Goal: Task Accomplishment & Management: Complete application form

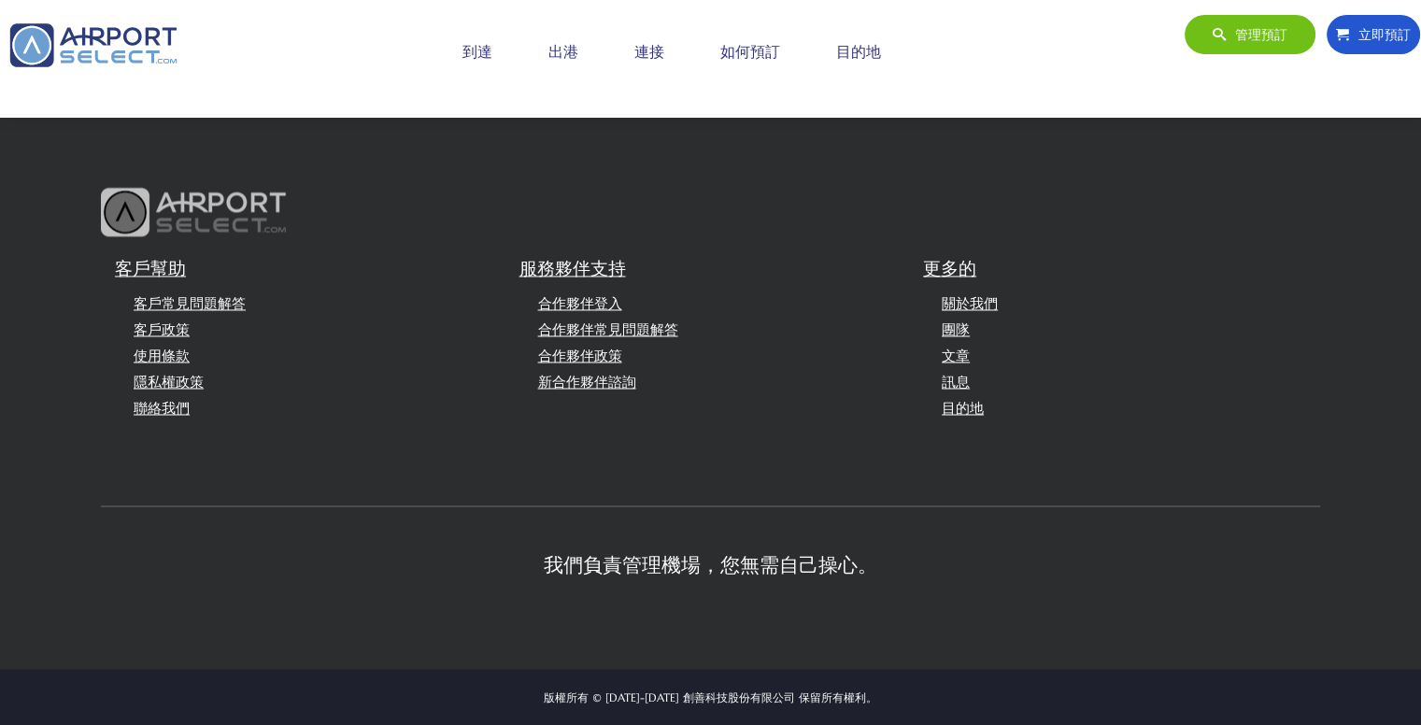
scroll to position [2917, 0]
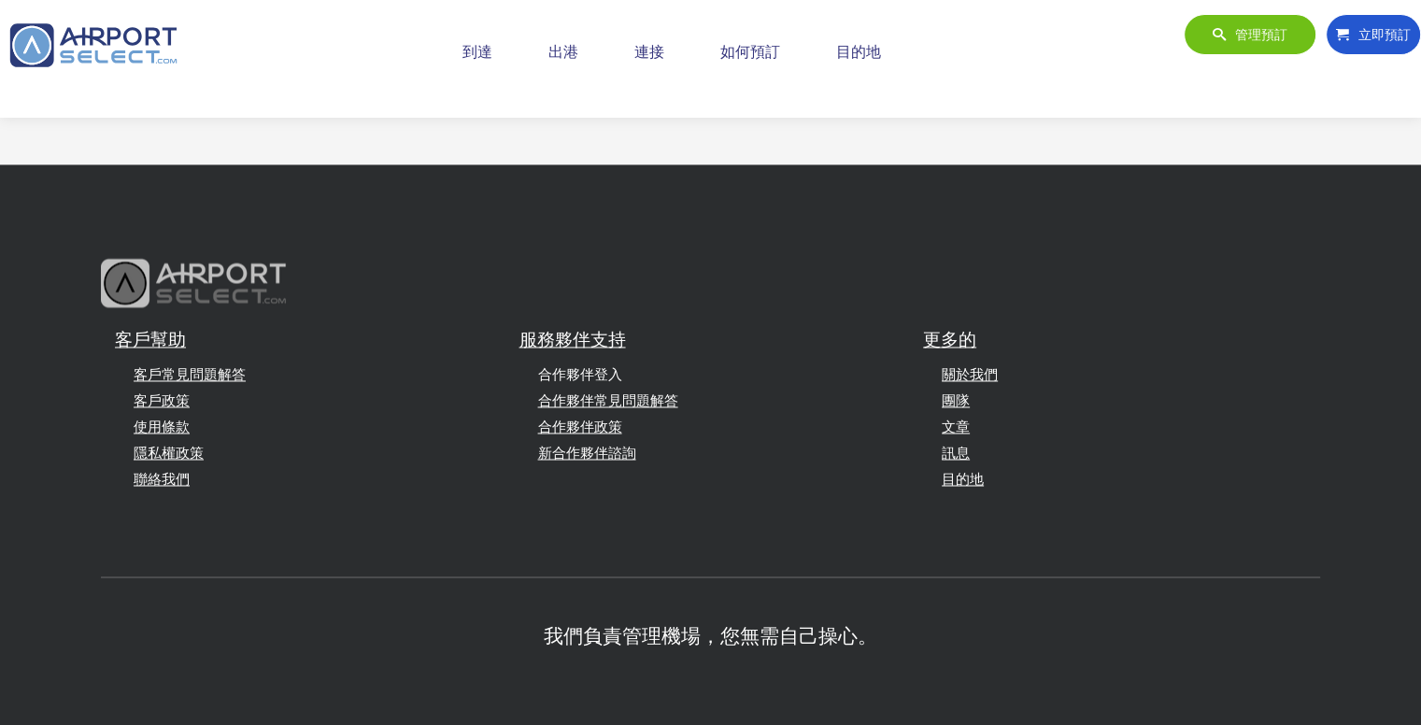
click at [598, 365] on font "合作夥伴登入" at bounding box center [580, 374] width 84 height 18
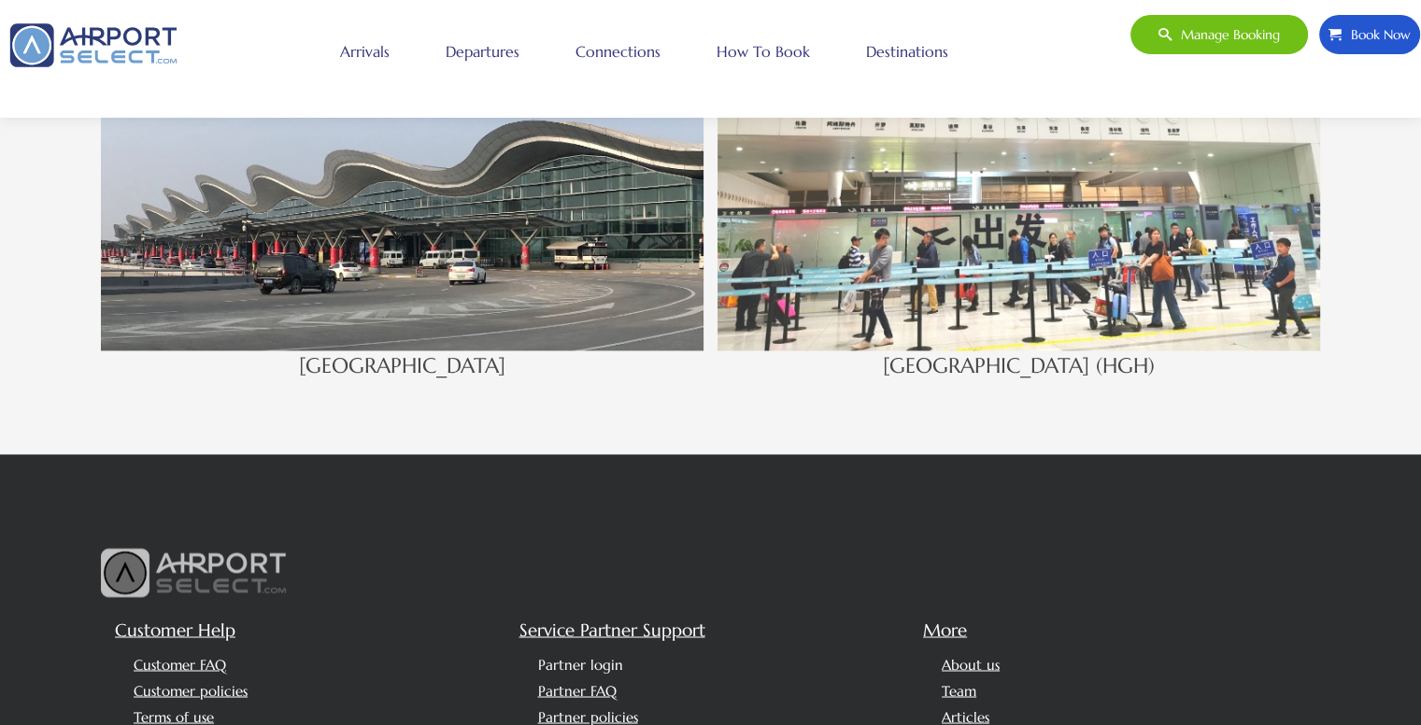
scroll to position [3207, 0]
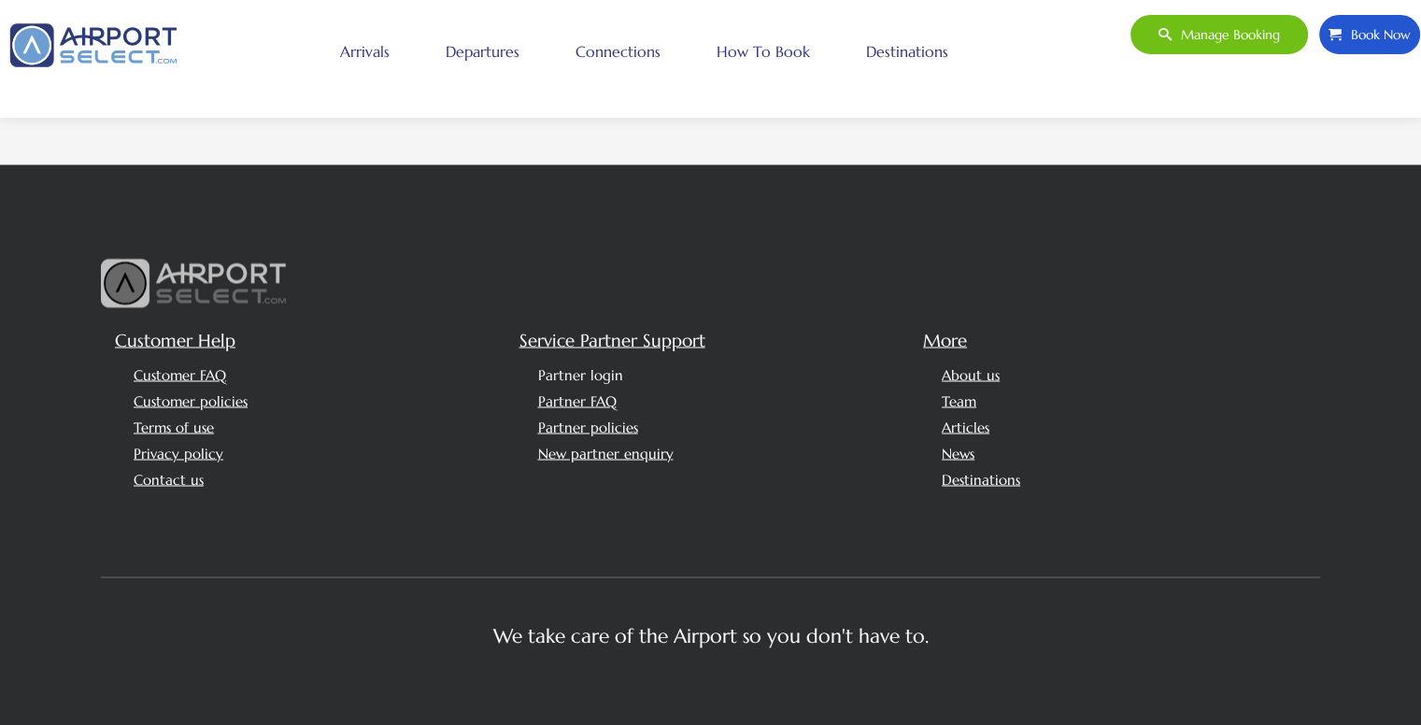
drag, startPoint x: 788, startPoint y: 356, endPoint x: 688, endPoint y: 401, distance: 109.6
click at [700, 408] on div "Service Partner Support Partner login Partner FAQ Partner policies New partner …" at bounding box center [714, 414] width 405 height 174
click at [644, 444] on link "New partner enquiry" at bounding box center [605, 453] width 135 height 18
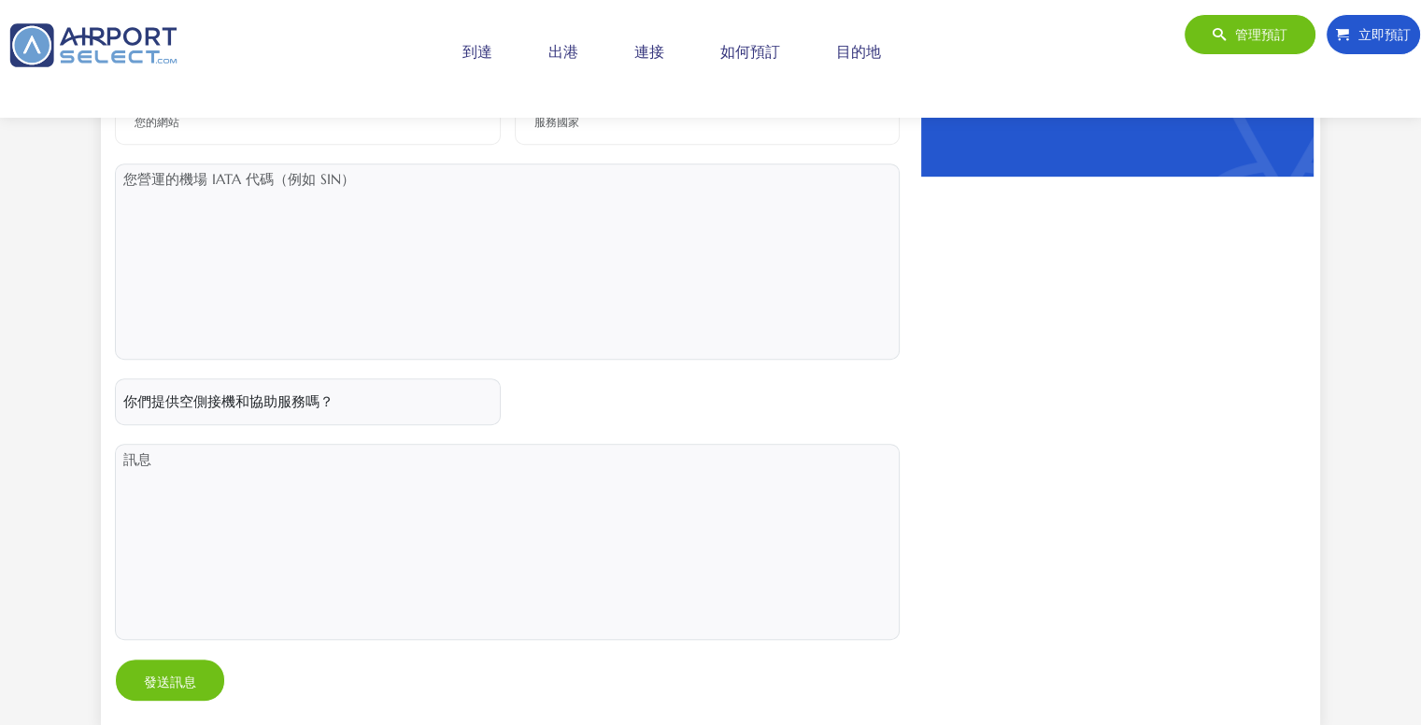
scroll to position [934, 0]
click at [458, 225] on textarea at bounding box center [507, 261] width 785 height 196
click at [389, 402] on select "你們提供空側接機和協助服務嗎？ 不 - 我們不提供空側接機和協助服務 是的 - 我們提供空側接機和協助服務" at bounding box center [308, 401] width 386 height 47
click at [647, 403] on div at bounding box center [507, 366] width 799 height 669
click at [468, 483] on textarea at bounding box center [507, 541] width 785 height 196
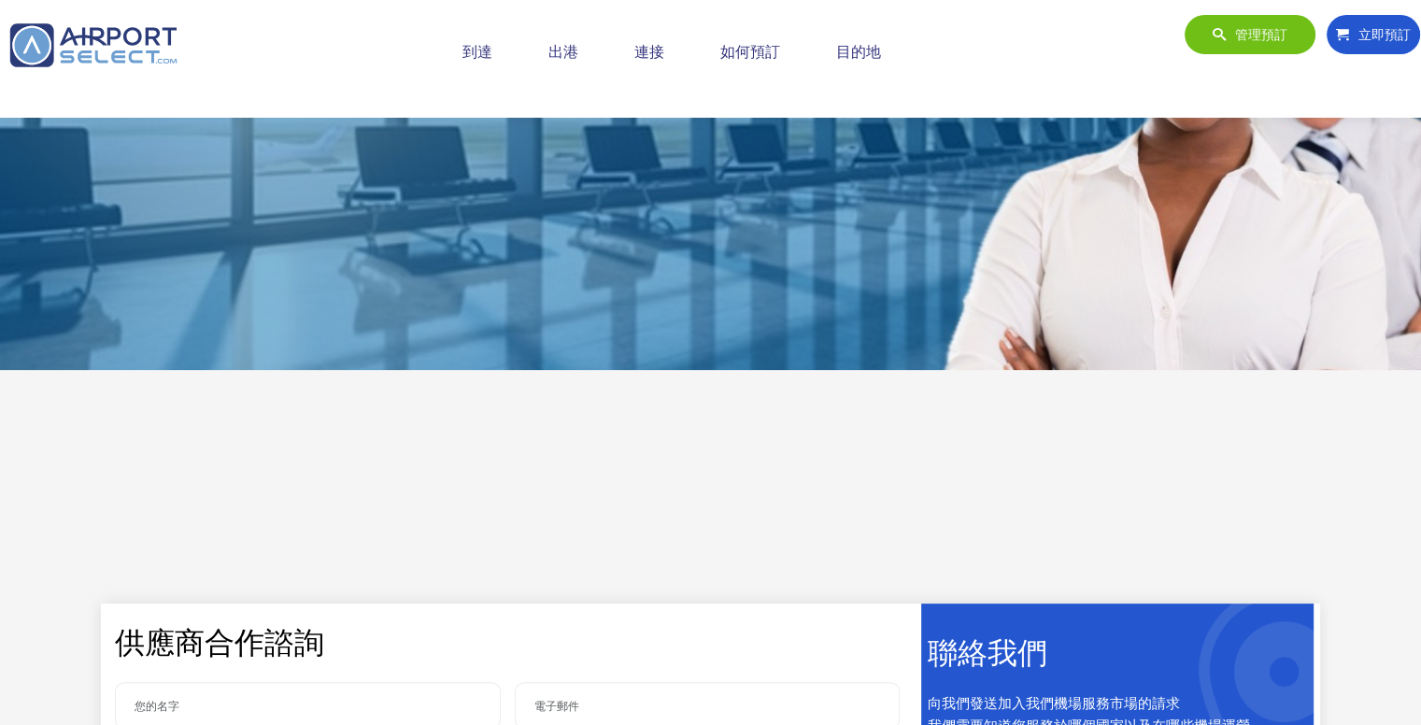
scroll to position [0, 0]
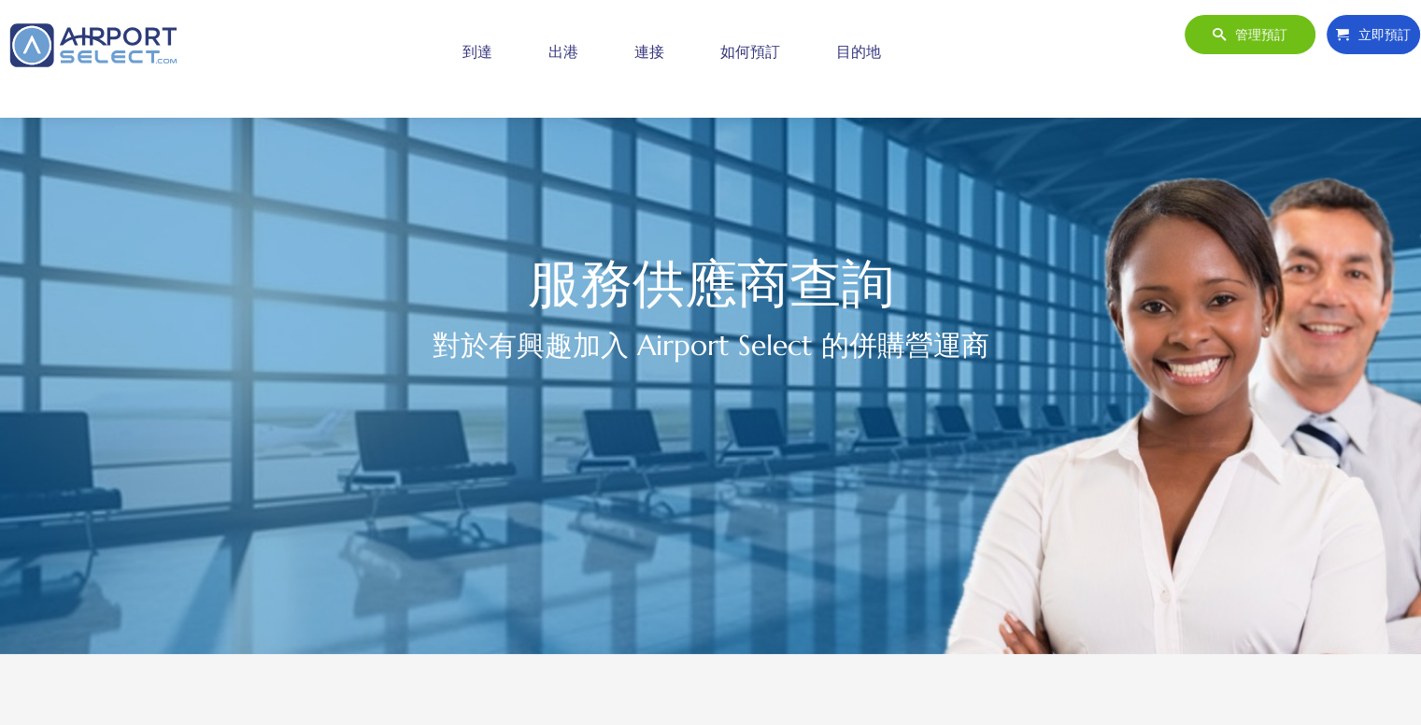
click at [477, 50] on font "到達" at bounding box center [478, 51] width 30 height 19
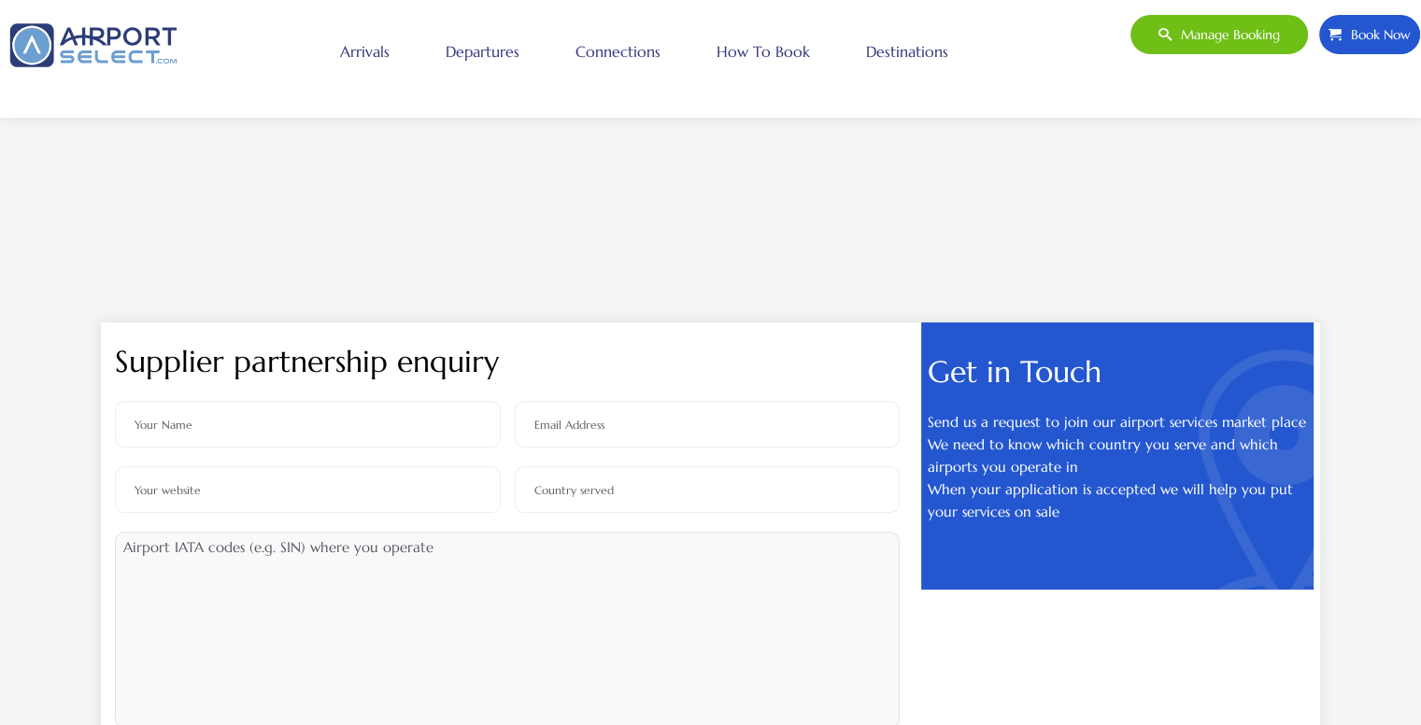
scroll to position [654, 0]
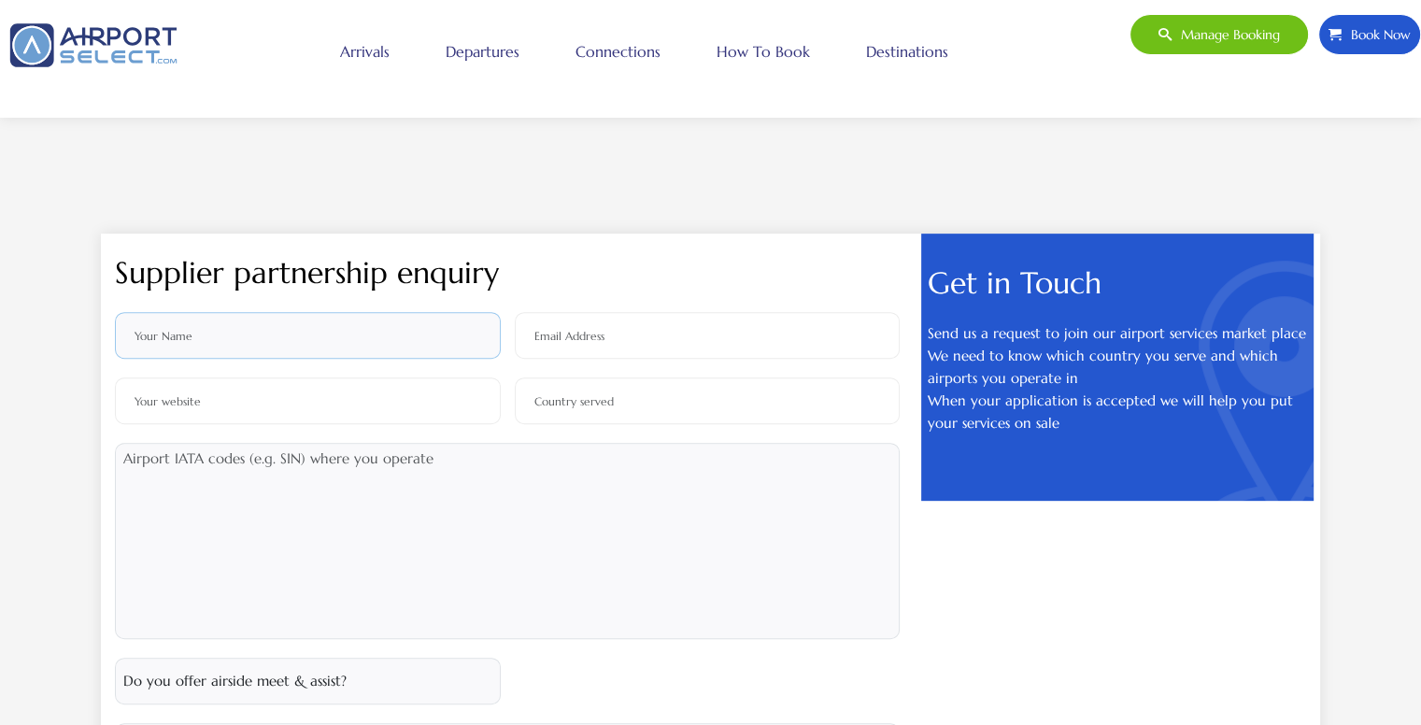
click at [389, 337] on input "text" at bounding box center [308, 335] width 386 height 47
type input "[PERSON_NAME]"
click at [480, 478] on textarea at bounding box center [507, 541] width 785 height 196
click at [392, 405] on input "text" at bounding box center [308, 401] width 386 height 47
paste input "https://www.chihangtw.com/"
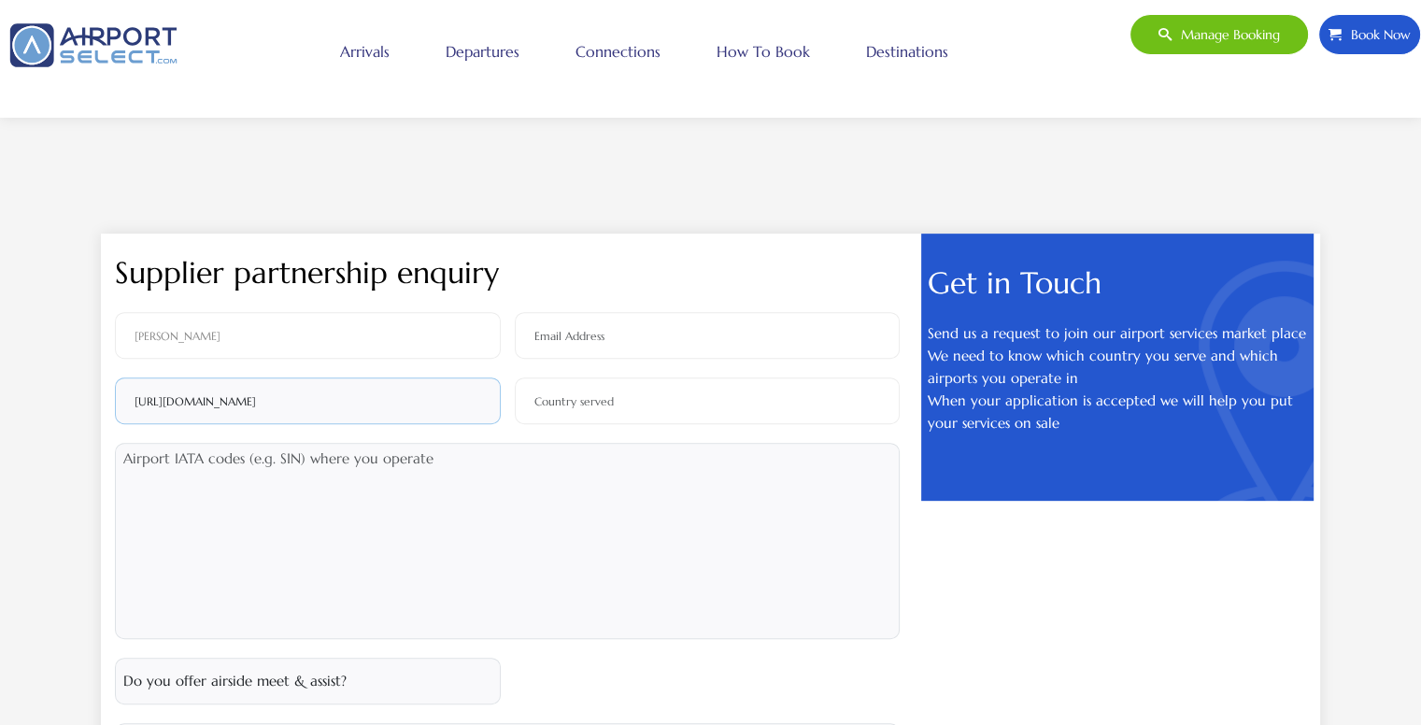
type input "https://www.chihangtw.com/"
click at [631, 335] on input "email" at bounding box center [708, 335] width 386 height 47
click at [598, 343] on input "chihangtw02@gmail.com" at bounding box center [708, 335] width 386 height 47
click at [603, 335] on input "chihangtw02@gmail.com" at bounding box center [708, 335] width 386 height 47
type input "chihangtw01@gmail.com"
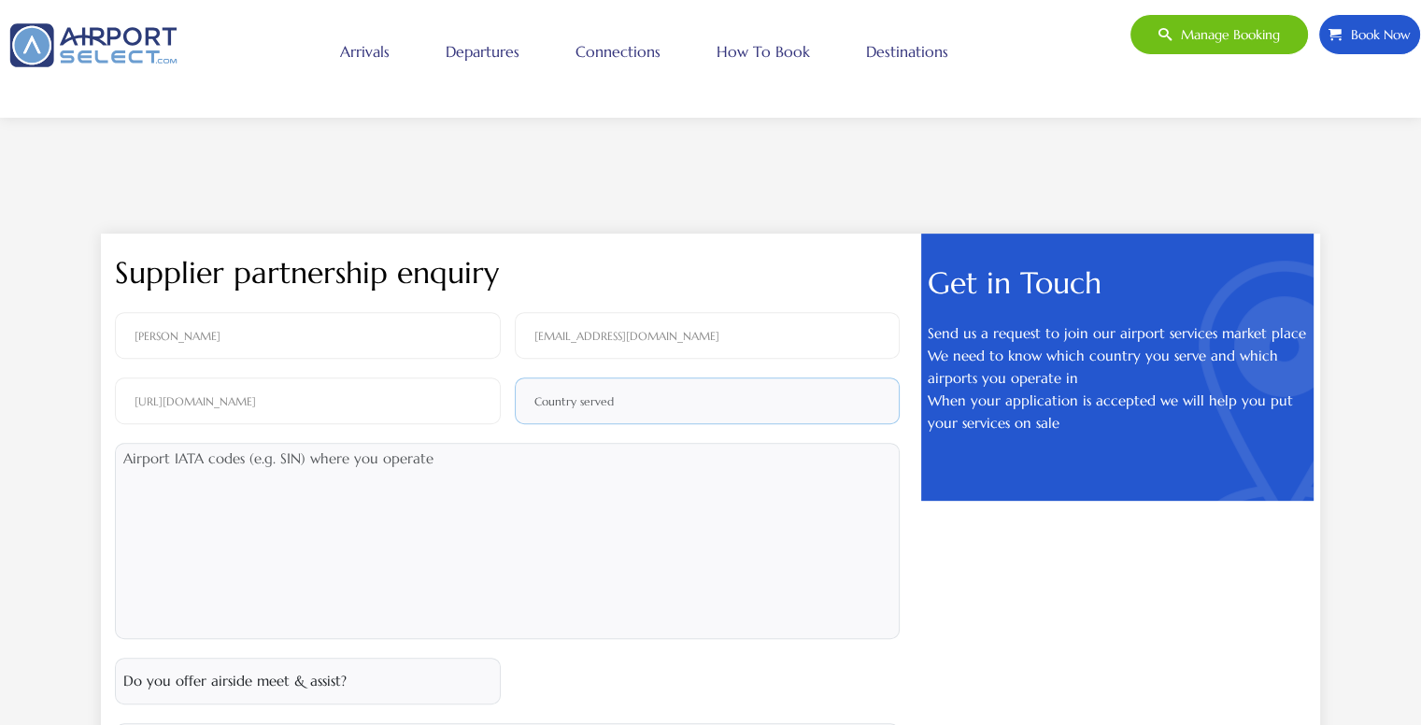
drag, startPoint x: 635, startPoint y: 421, endPoint x: 645, endPoint y: 408, distance: 16.1
click at [638, 416] on input "text" at bounding box center [708, 401] width 386 height 47
type input "Taiwan"
click at [520, 493] on textarea at bounding box center [507, 541] width 785 height 196
type textarea "t"
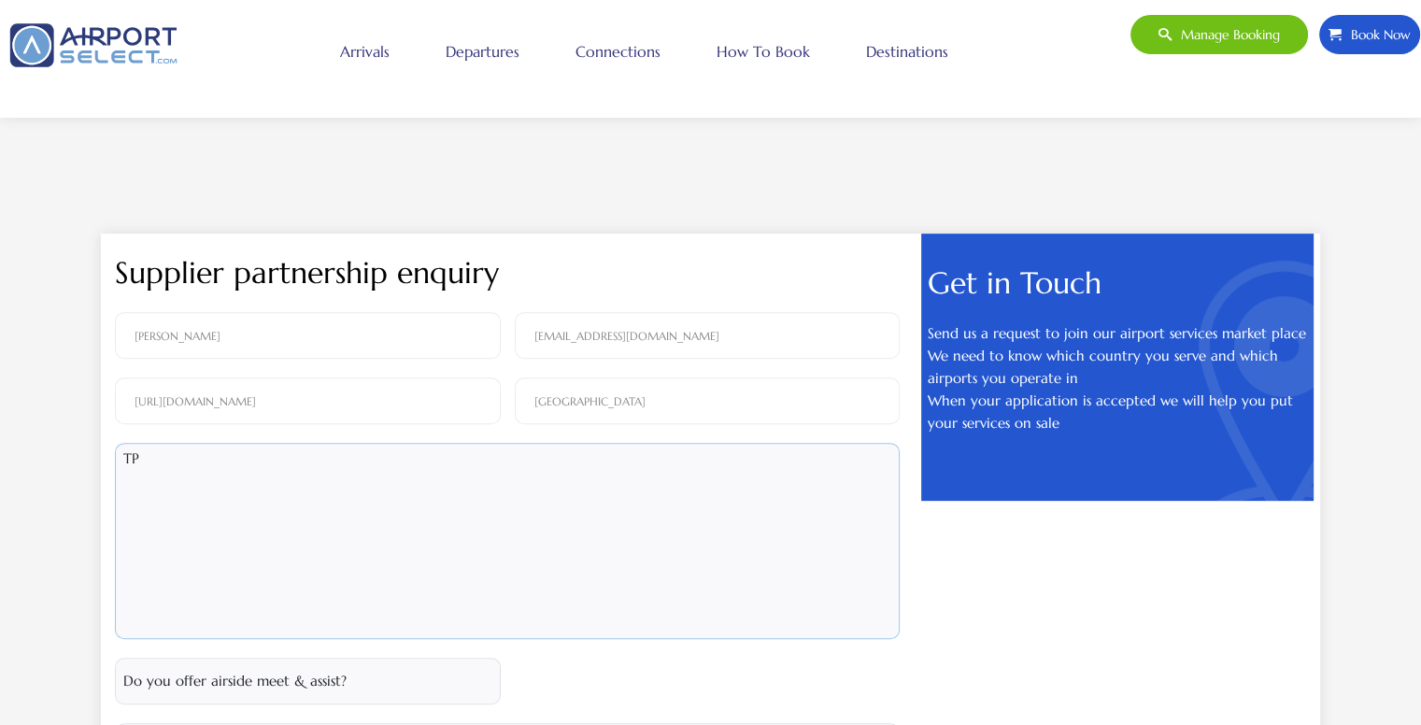
type textarea "T"
type textarea "ㄔ"
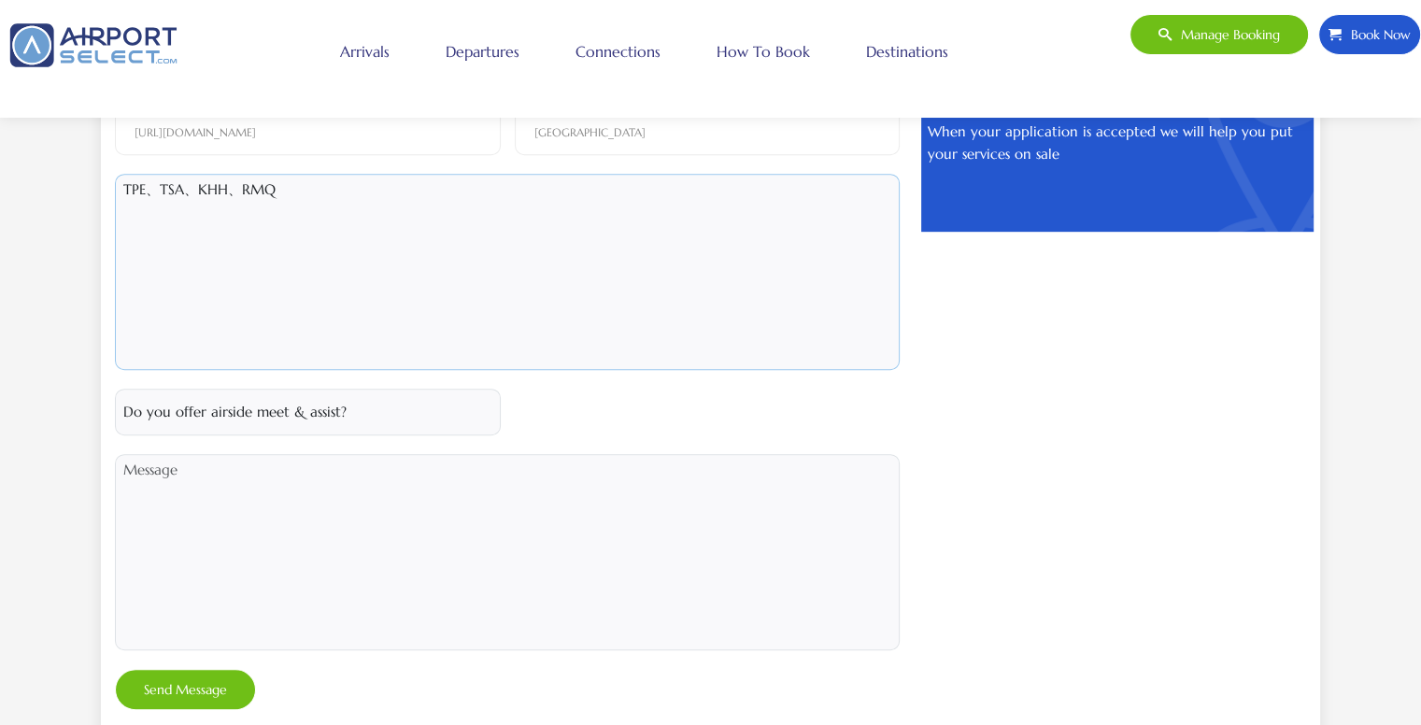
scroll to position [934, 0]
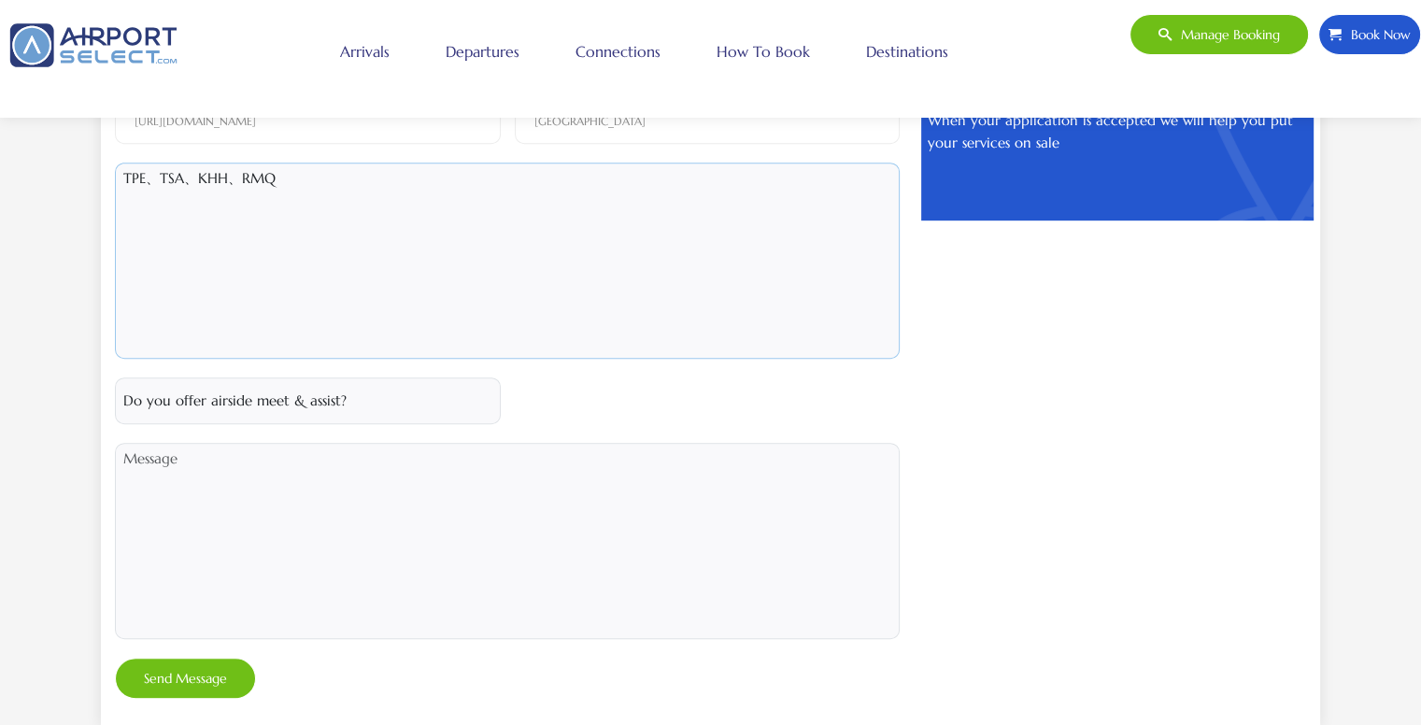
type textarea "TPE、TSA、KHH、RMQ"
click at [392, 401] on select "Do you offer airside meet & assist? No - we dont do airside meet & assist Yes -…" at bounding box center [308, 401] width 386 height 47
select select "N"
click at [115, 378] on select "Do you offer airside meet & assist? No - we dont do airside meet & assist Yes -…" at bounding box center [308, 401] width 386 height 47
drag, startPoint x: 353, startPoint y: 479, endPoint x: 395, endPoint y: 479, distance: 42.1
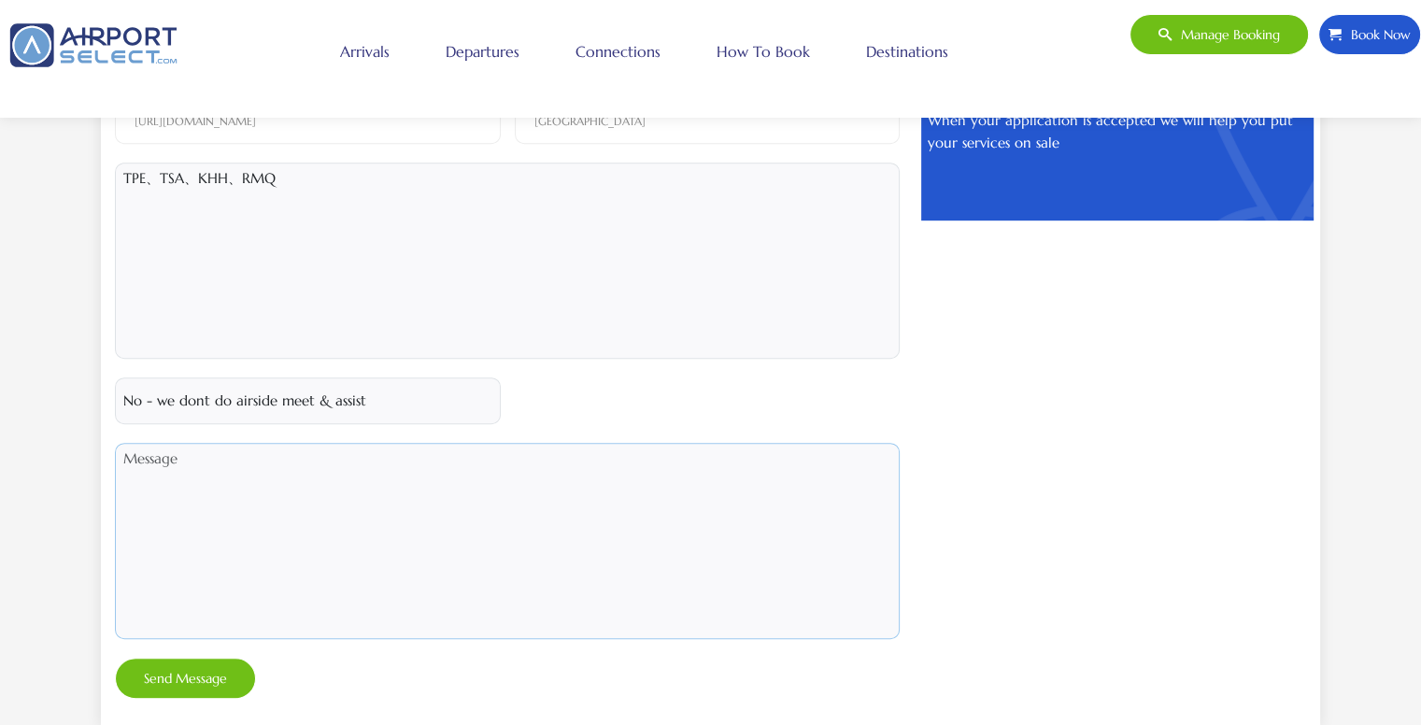
click at [355, 480] on textarea at bounding box center [507, 541] width 785 height 196
paste textarea "Dear Team, We are Chihang Leasing, a professional rental car company based in T…"
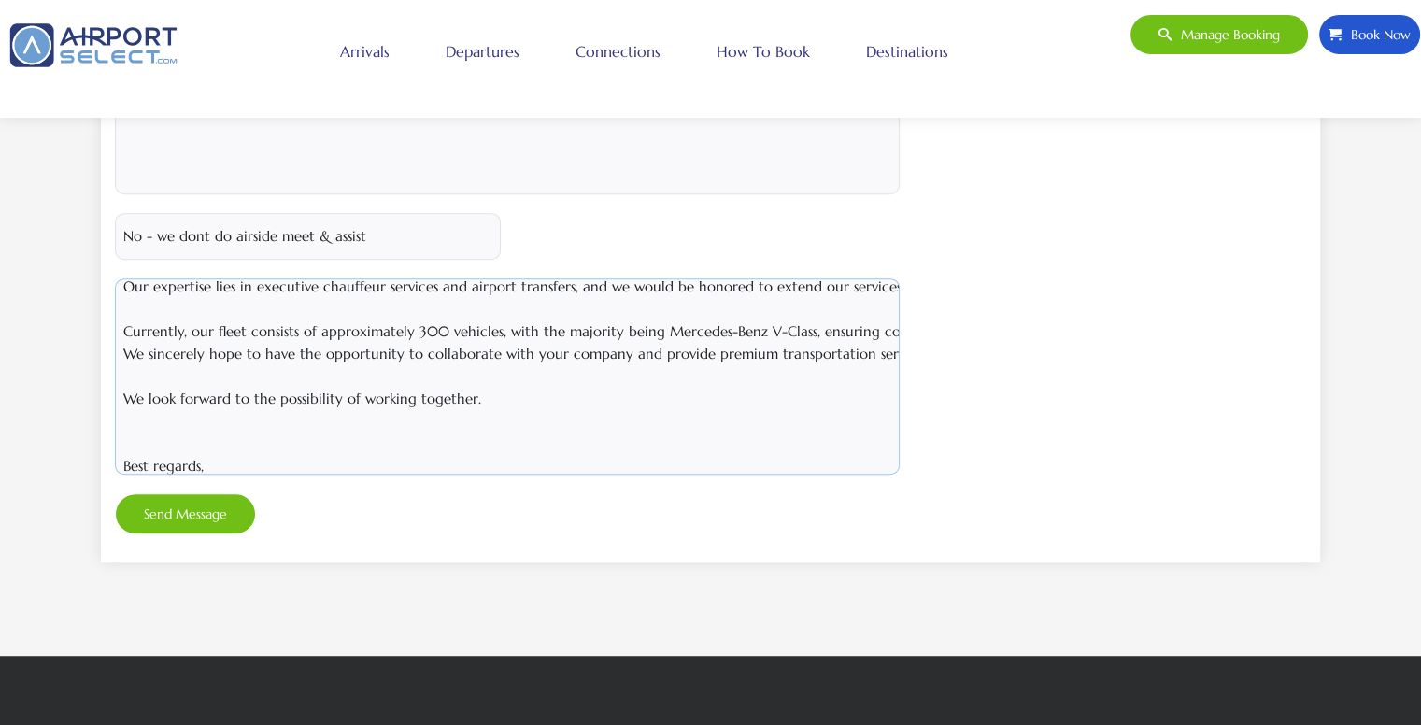
scroll to position [912, 0]
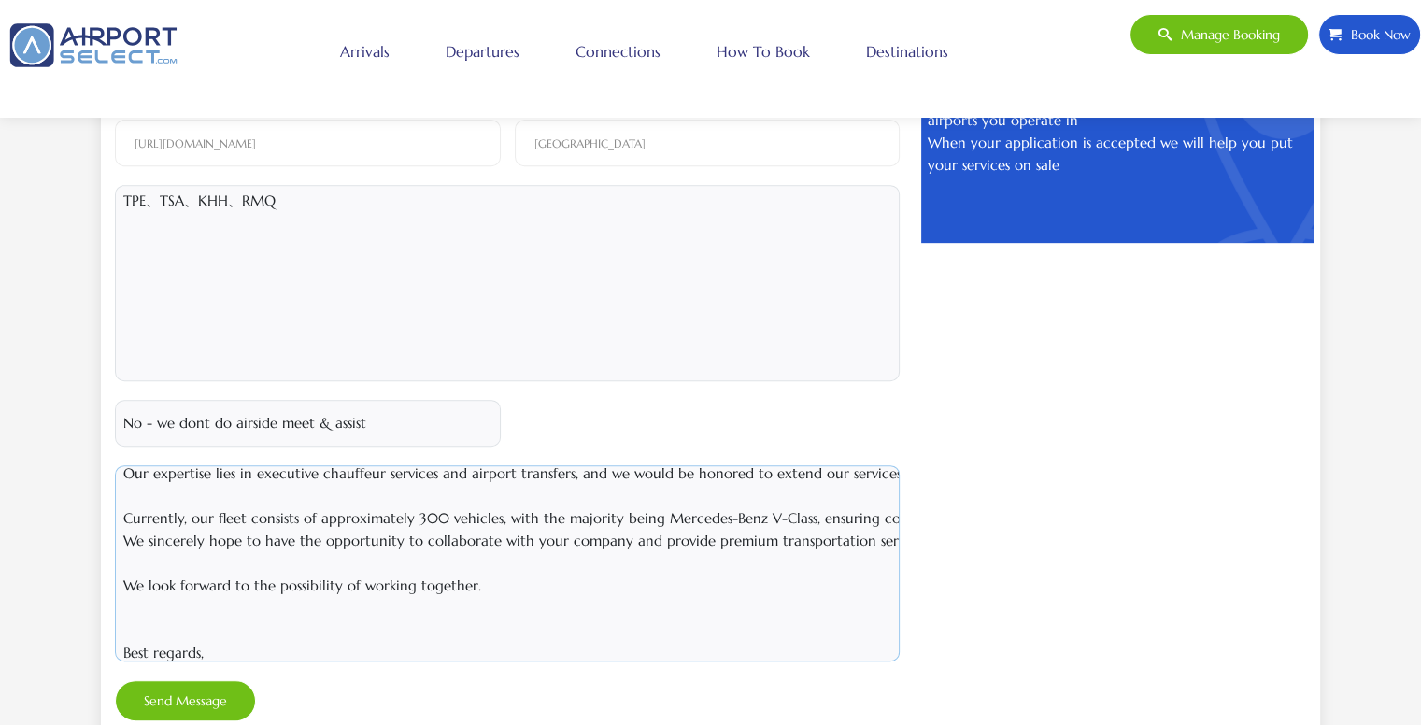
drag, startPoint x: 221, startPoint y: 495, endPoint x: 213, endPoint y: 620, distance: 124.6
click at [213, 620] on textarea "Dear Team, We are Chihang Leasing, a professional rental car company based in T…" at bounding box center [507, 563] width 785 height 196
click at [291, 569] on textarea "Dear Team, We are Chihang Leasing, a professional rental car company based in T…" at bounding box center [507, 563] width 785 height 196
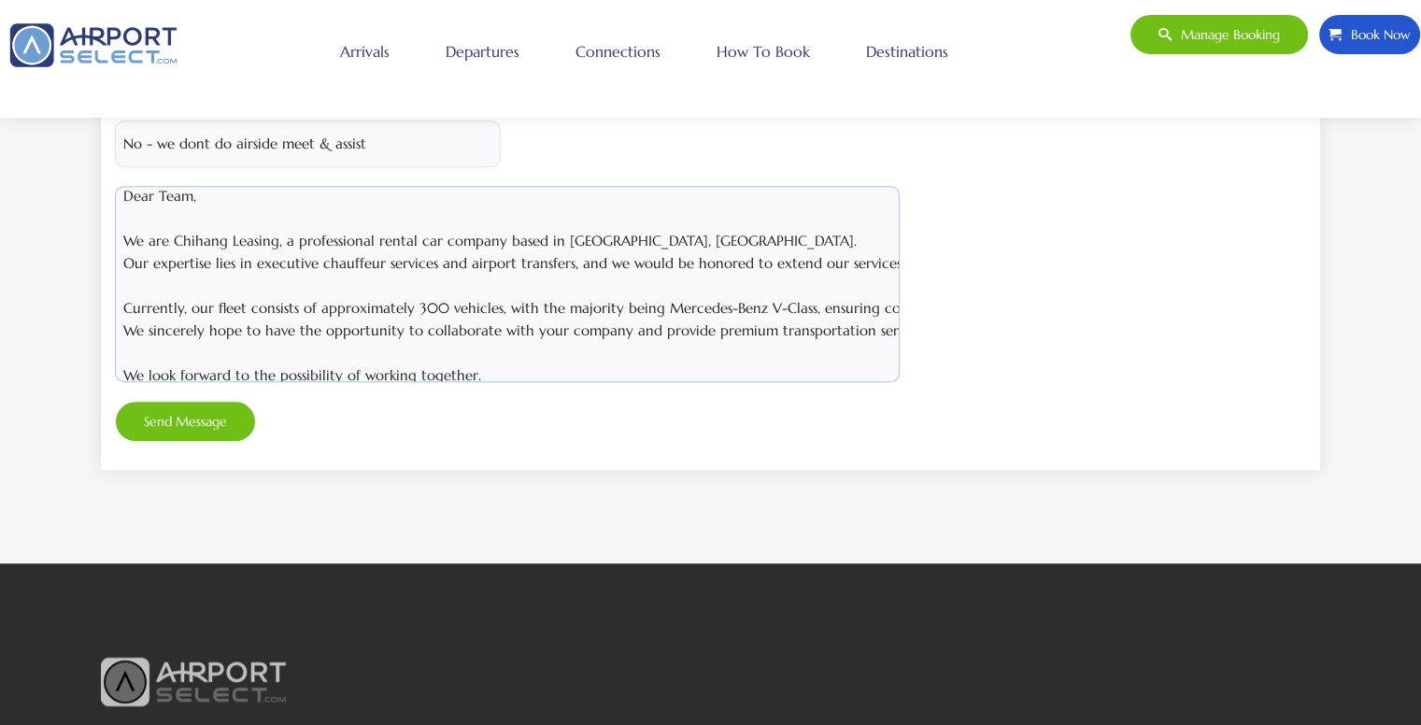
scroll to position [1286, 0]
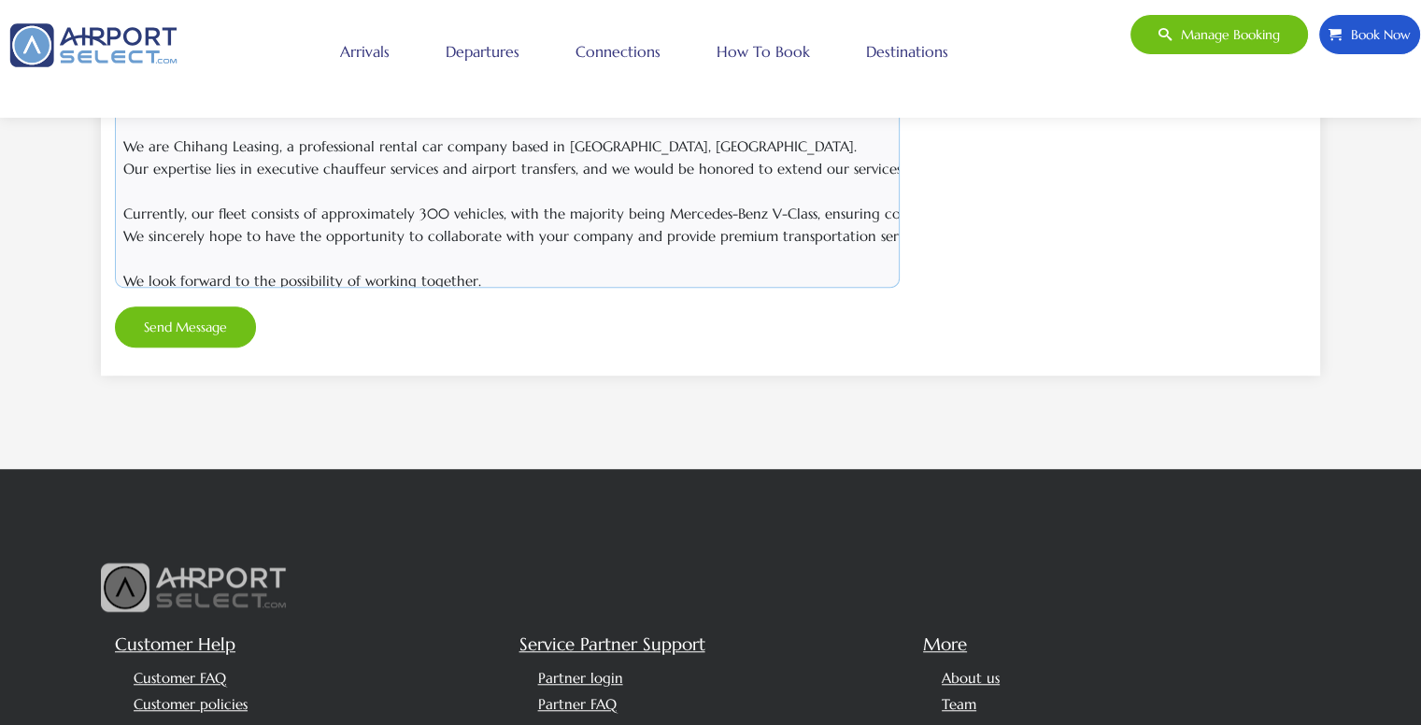
type textarea "Dear Team, We are Chihang Leasing, a professional rental car company based in T…"
click at [213, 322] on button "Send Message" at bounding box center [185, 326] width 141 height 41
